Goal: Information Seeking & Learning: Stay updated

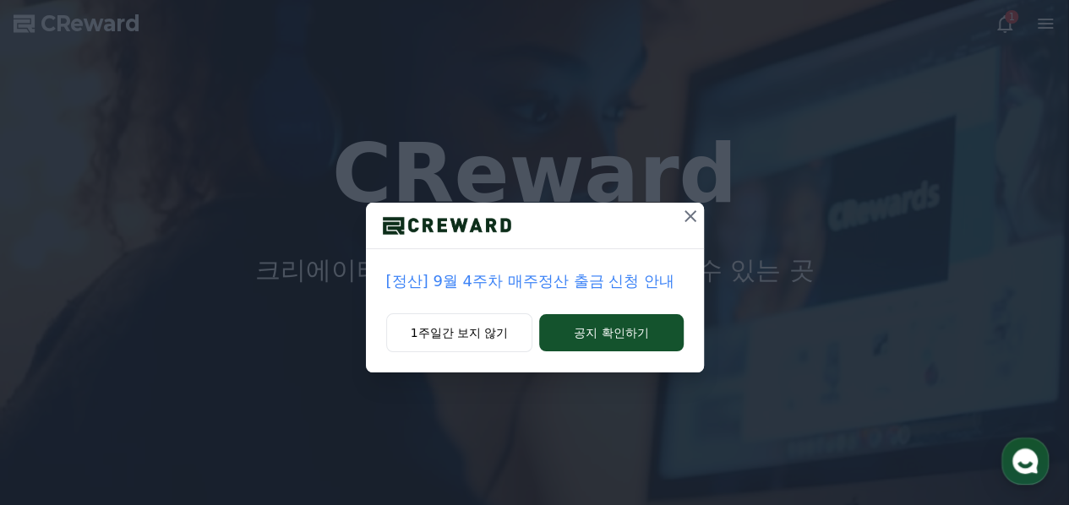
click at [693, 216] on icon at bounding box center [690, 216] width 20 height 20
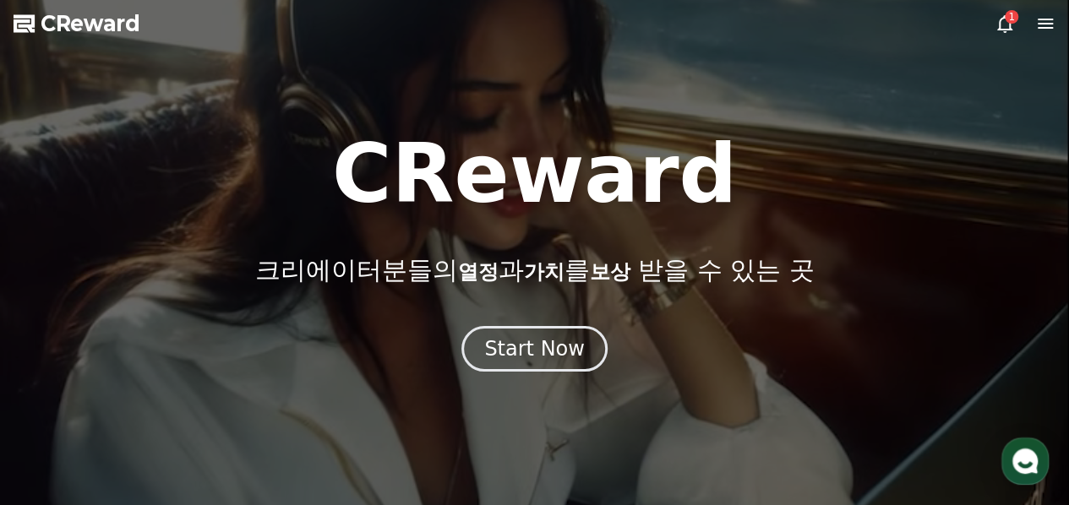
click at [120, 30] on span "CReward" at bounding box center [91, 23] width 100 height 27
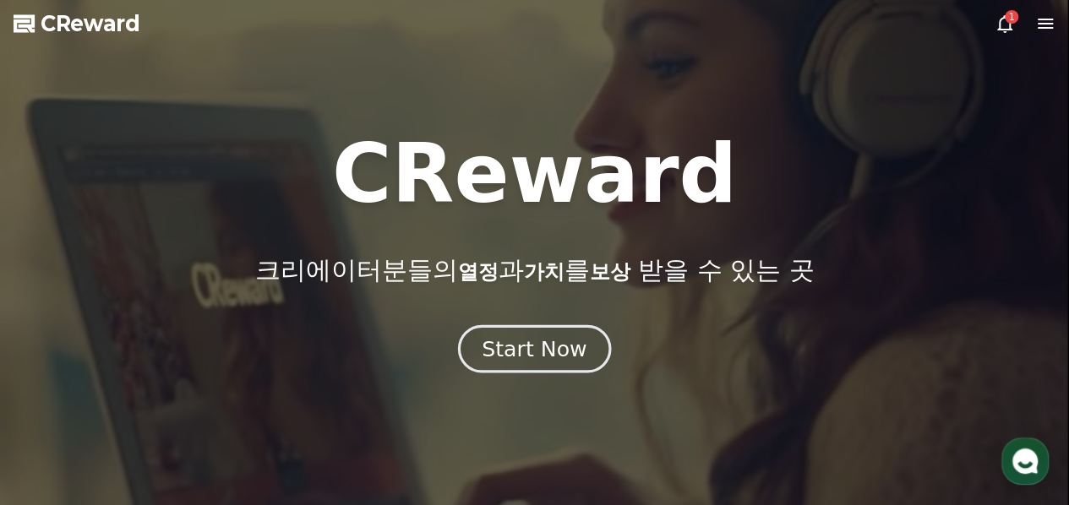
click at [536, 356] on div "Start Now" at bounding box center [534, 349] width 105 height 29
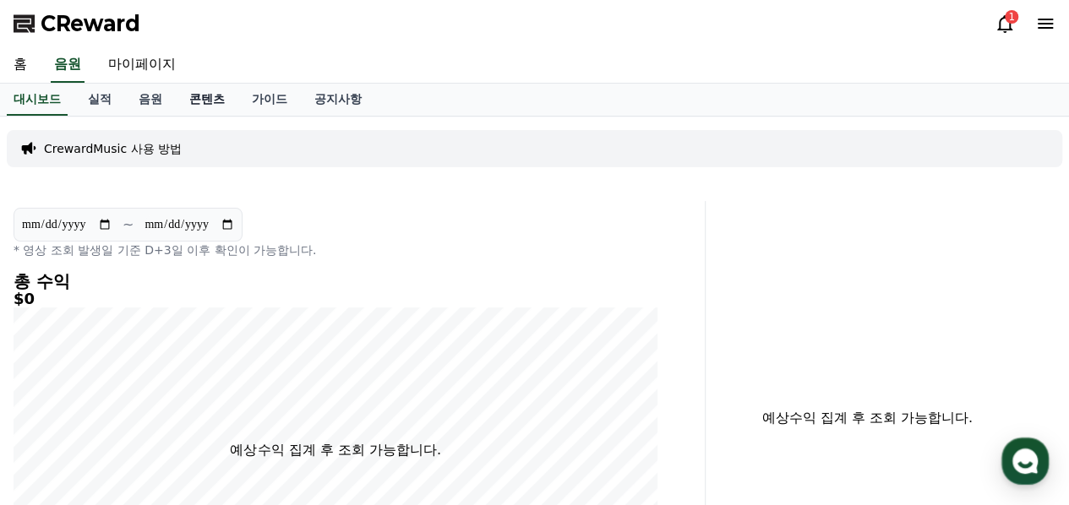
click at [210, 94] on link "콘텐츠" at bounding box center [207, 100] width 63 height 32
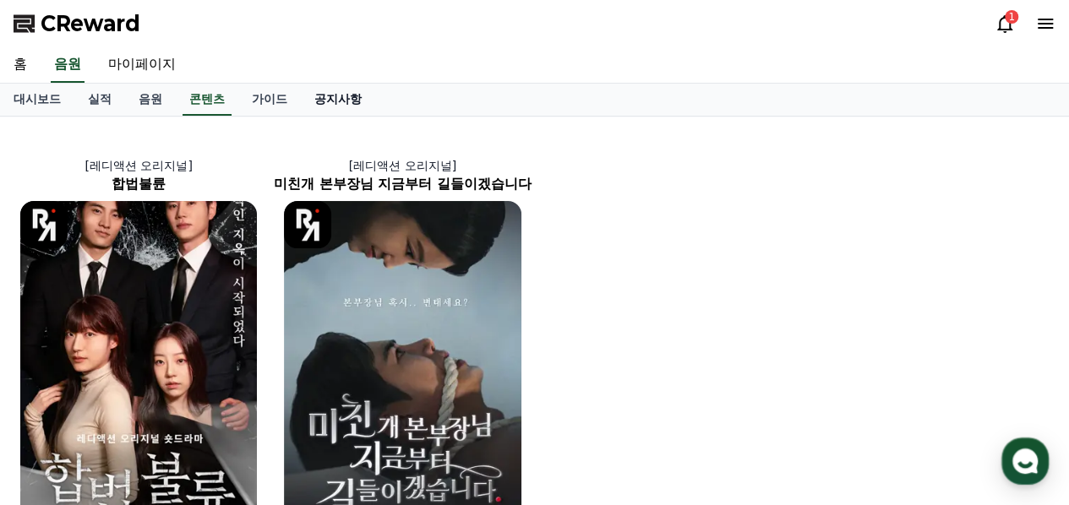
click at [348, 103] on link "공지사항" at bounding box center [338, 100] width 74 height 32
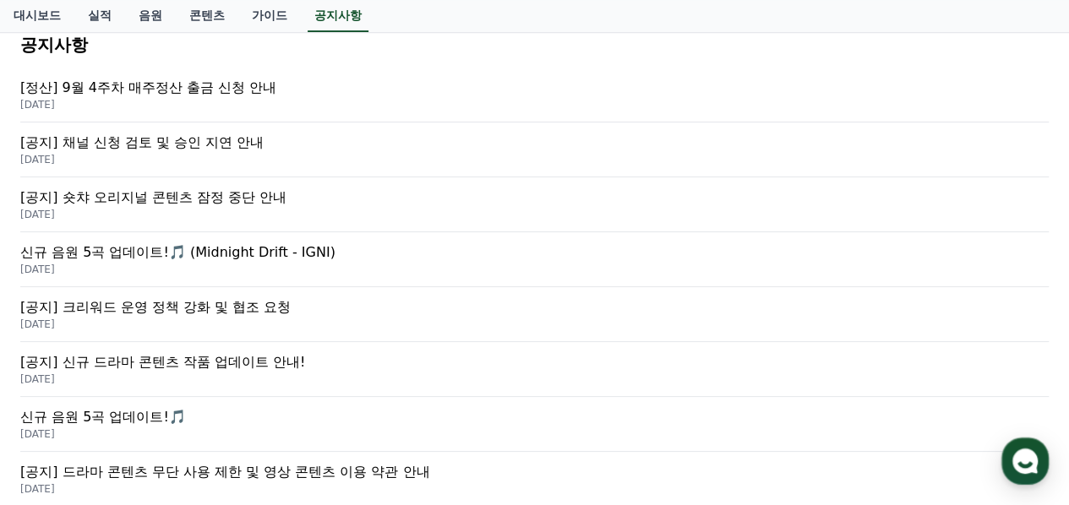
scroll to position [338, 0]
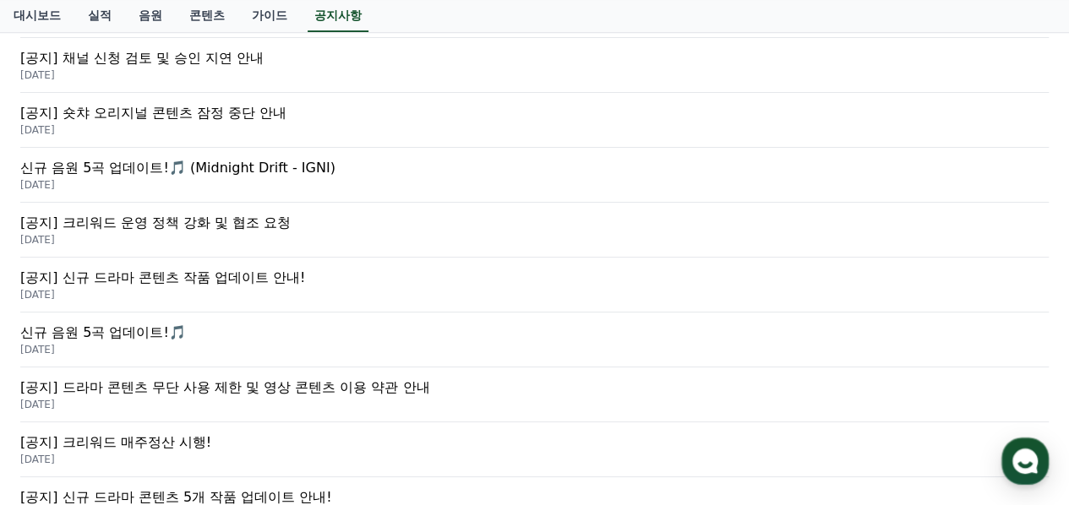
click at [254, 277] on p "[공지] 신규 드라마 콘텐츠 작품 업데이트 안내!" at bounding box center [534, 278] width 1029 height 20
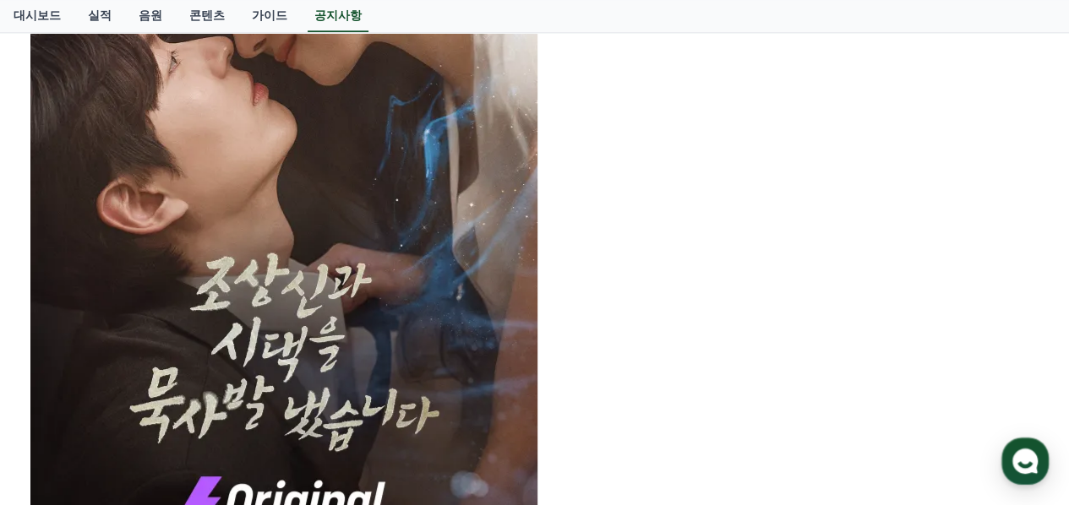
scroll to position [1099, 0]
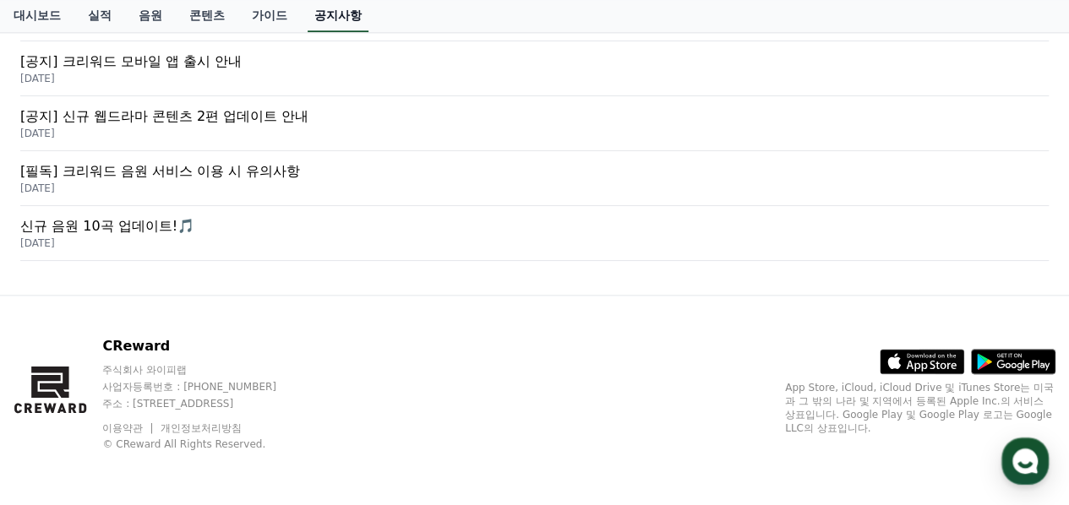
scroll to position [338, 0]
